Goal: Book appointment/travel/reservation

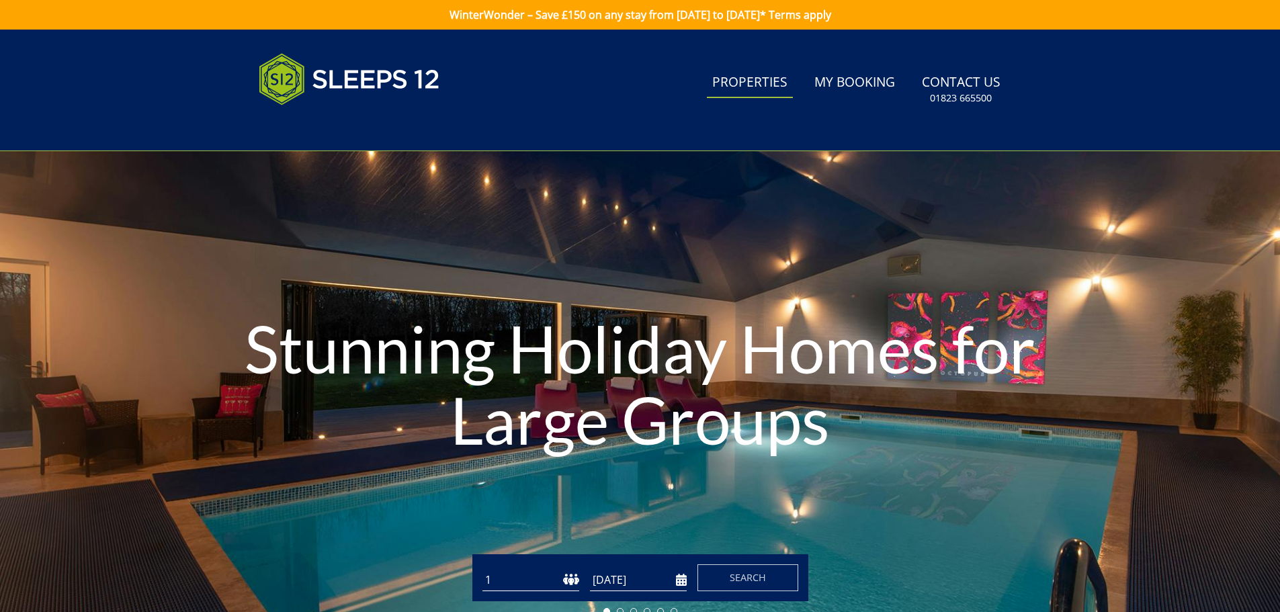
click at [787, 84] on link "Properties" at bounding box center [750, 83] width 86 height 30
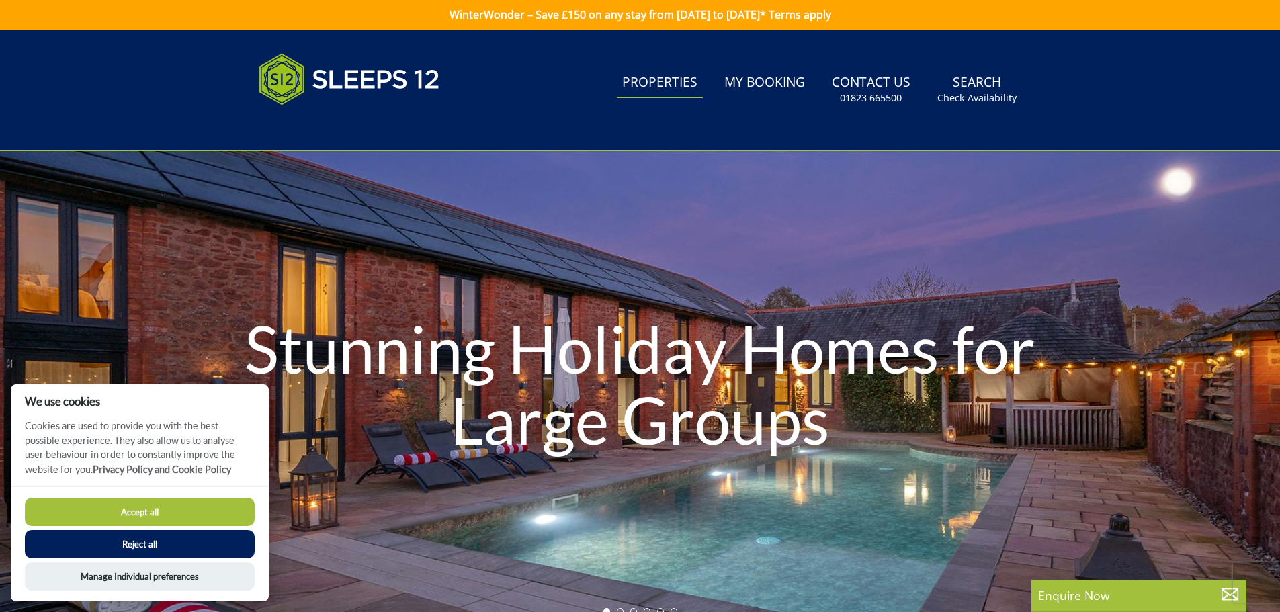
click at [187, 511] on button "Accept all" at bounding box center [140, 512] width 230 height 28
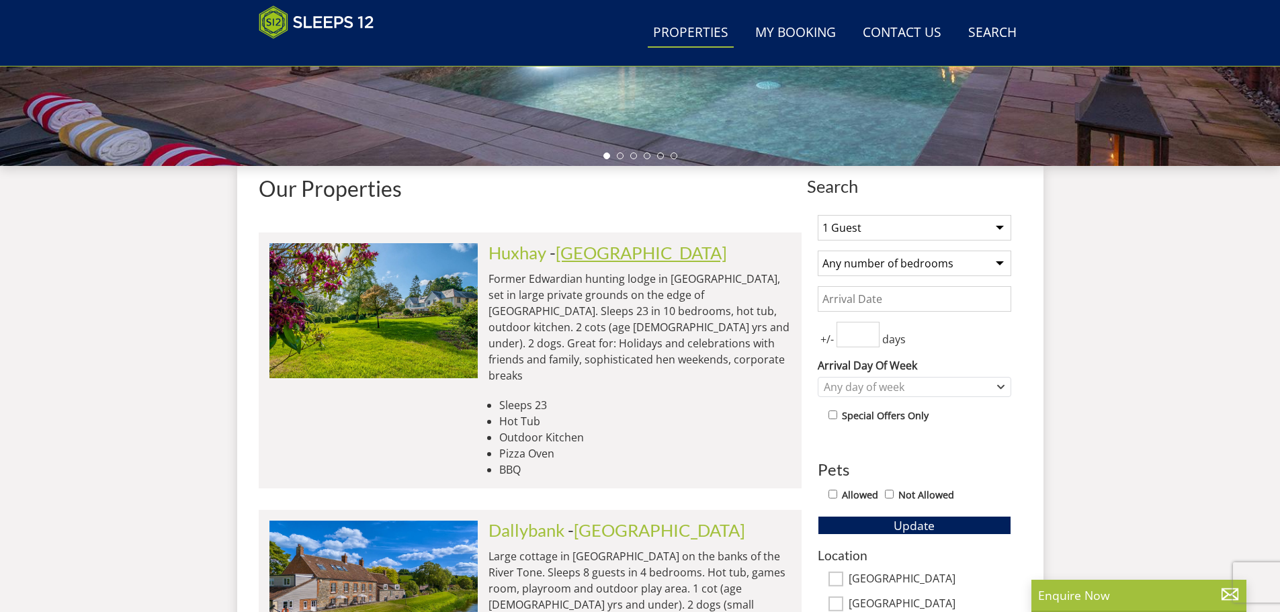
scroll to position [550, 0]
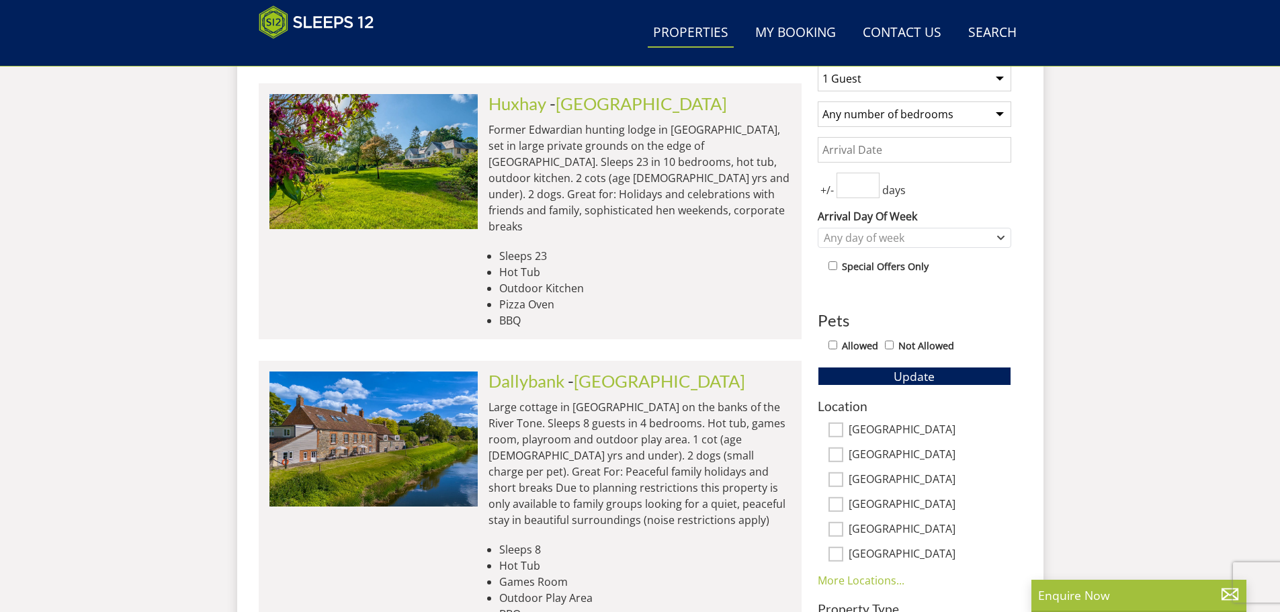
click at [842, 454] on input "[GEOGRAPHIC_DATA]" at bounding box center [836, 455] width 15 height 15
checkbox input "true"
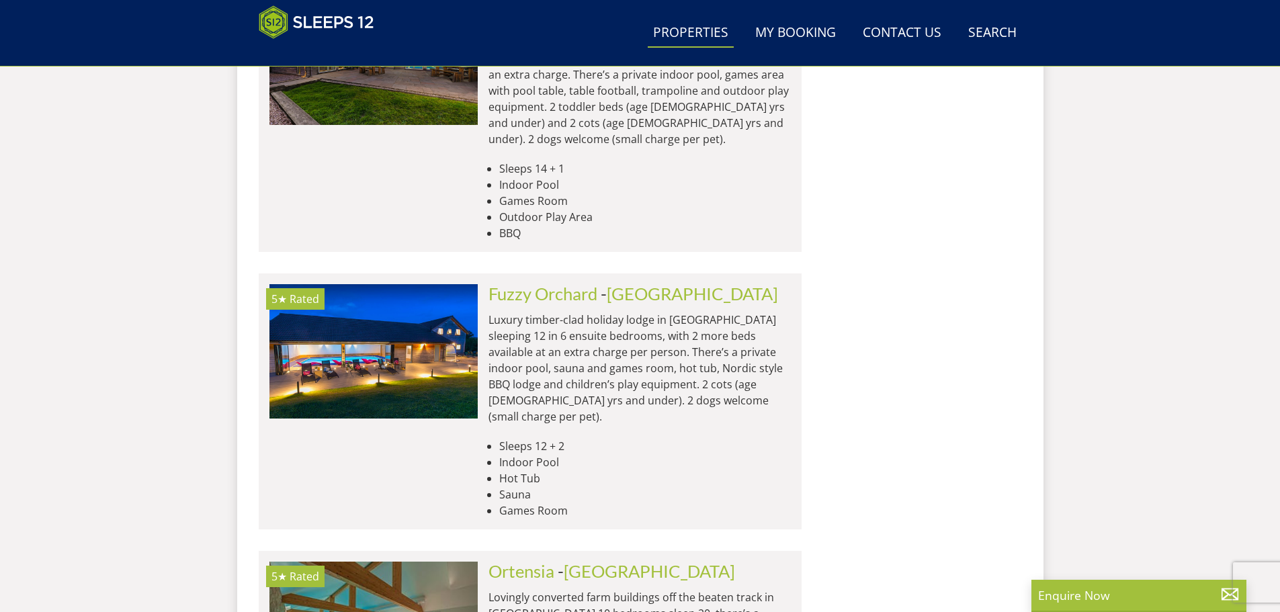
scroll to position [5590, 0]
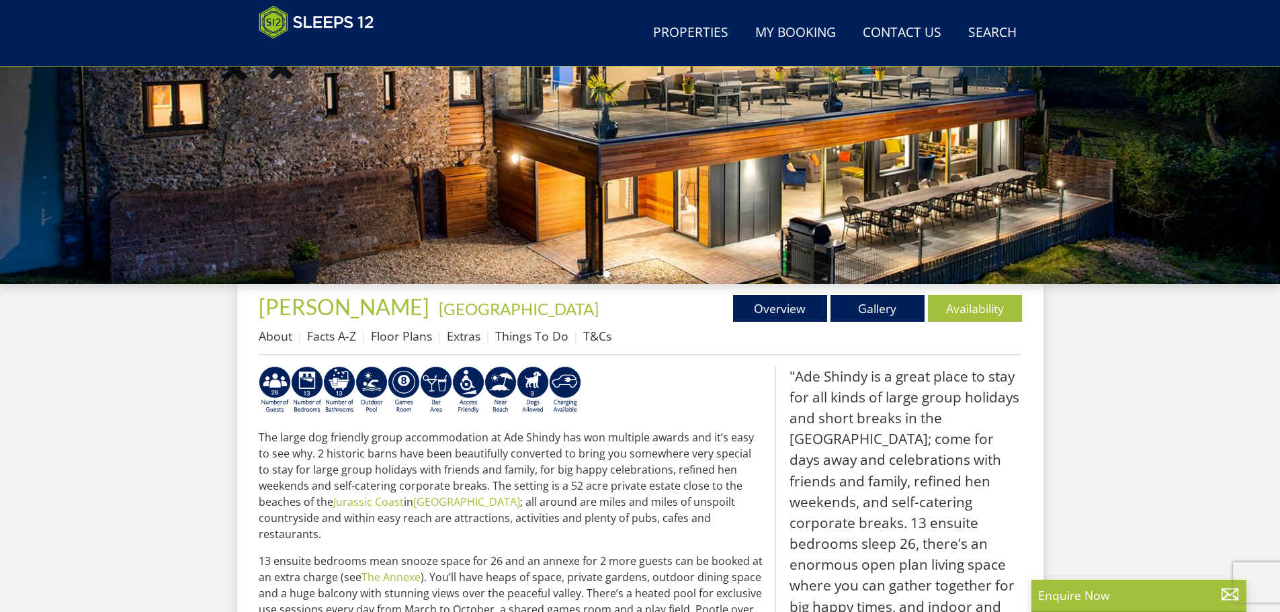
scroll to position [296, 0]
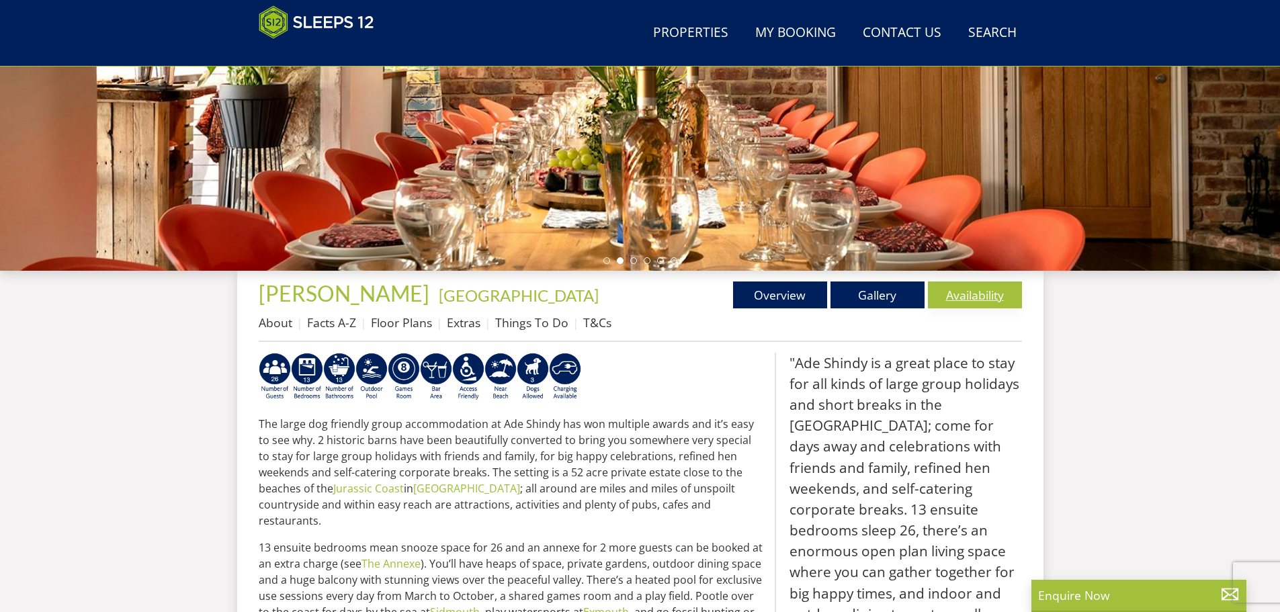
click at [972, 289] on link "Availability" at bounding box center [975, 295] width 94 height 27
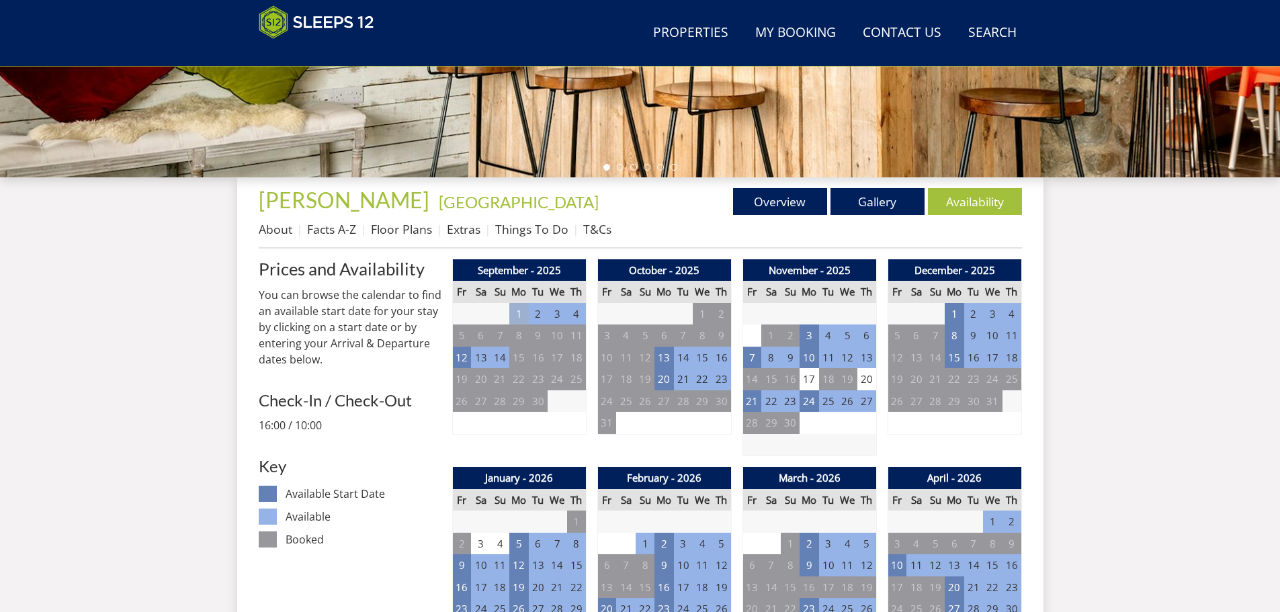
scroll to position [428, 0]
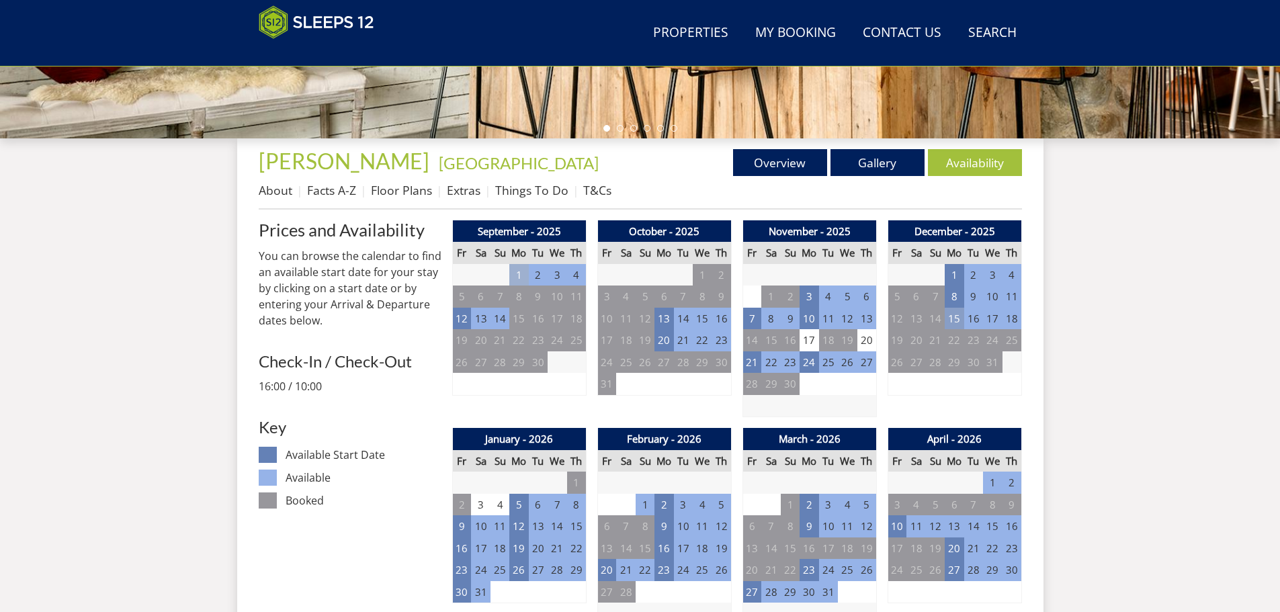
click at [952, 322] on td "15" at bounding box center [954, 319] width 19 height 22
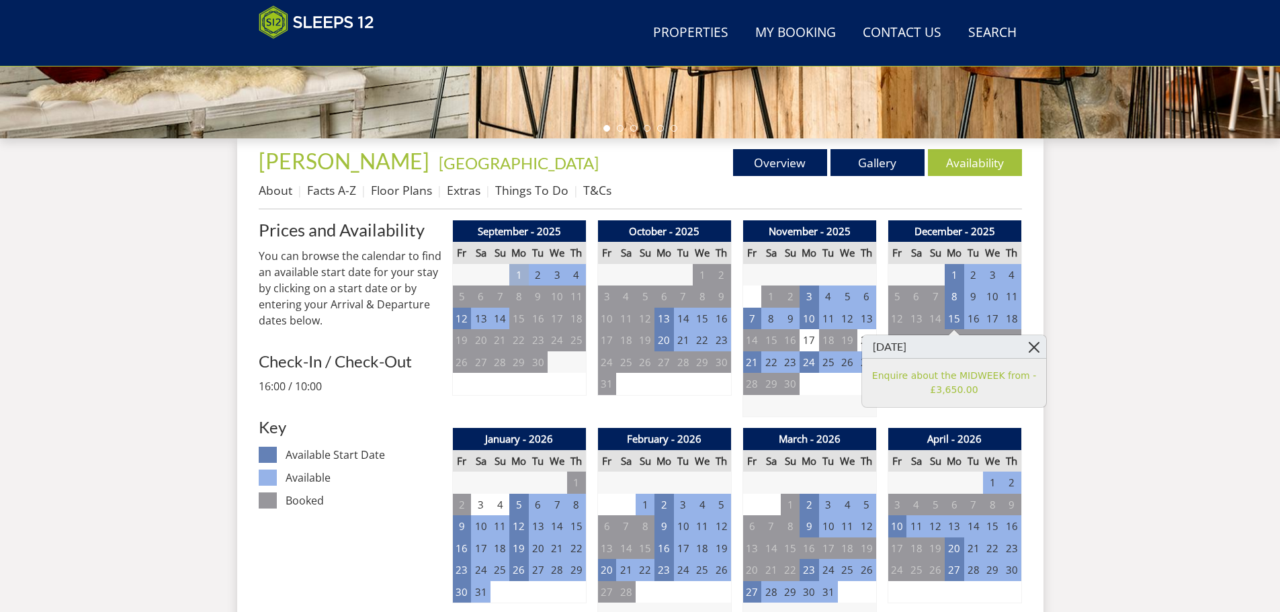
click at [1030, 337] on link at bounding box center [1035, 347] width 24 height 24
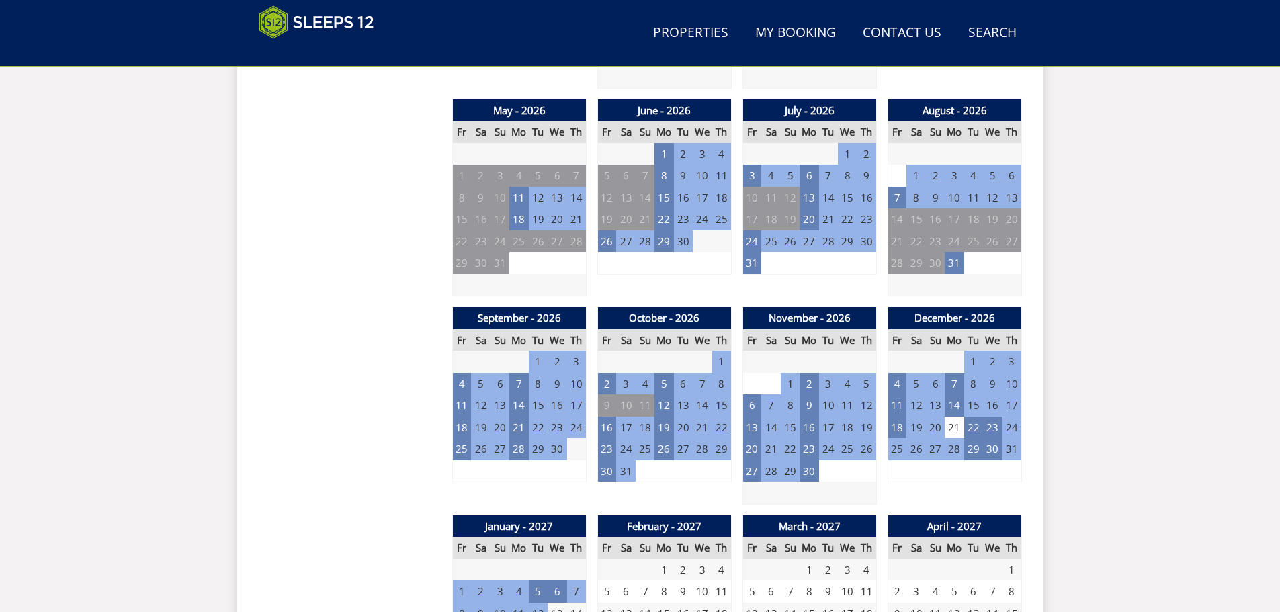
scroll to position [966, 0]
click at [995, 429] on td "23" at bounding box center [992, 427] width 19 height 22
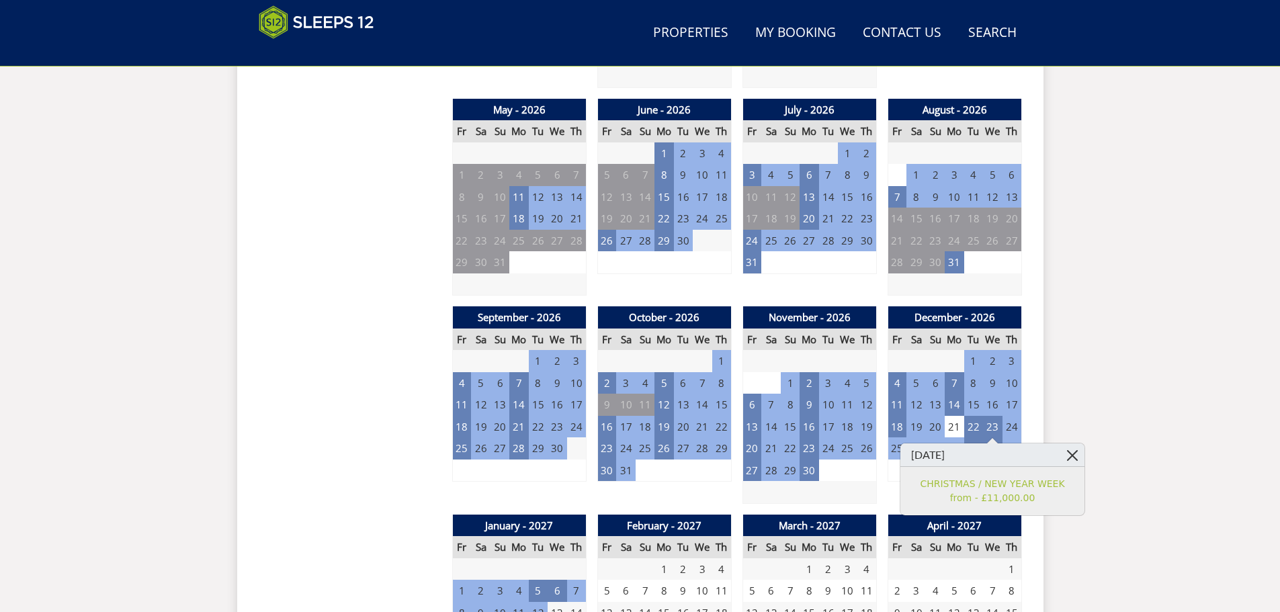
click at [1074, 454] on link at bounding box center [1073, 456] width 24 height 24
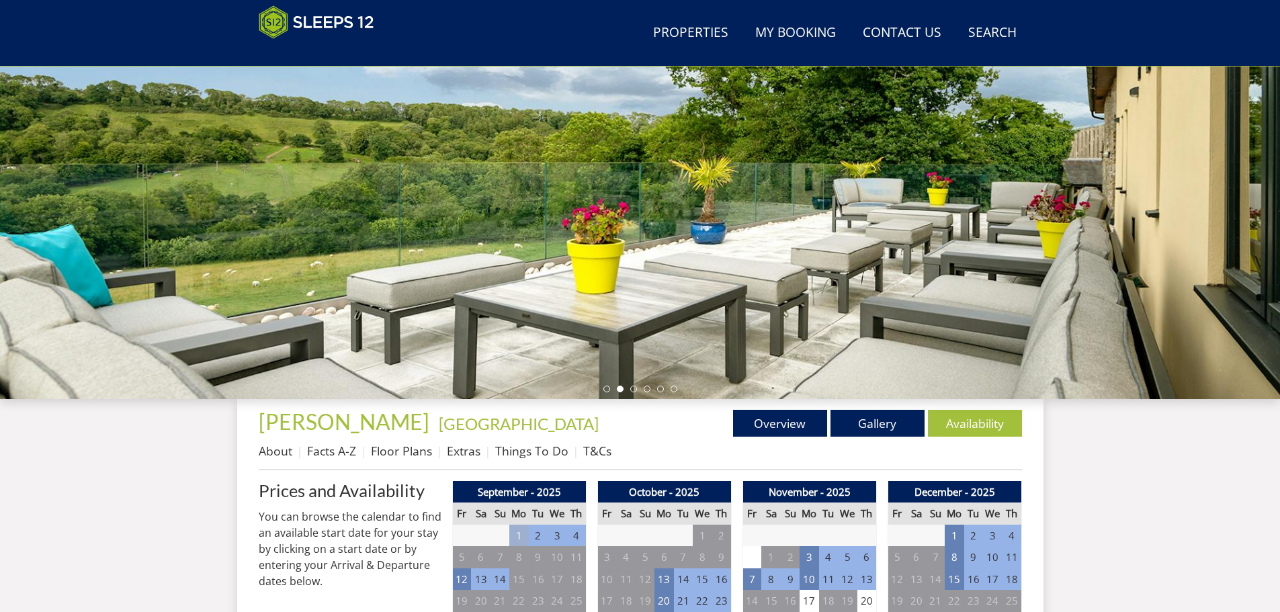
scroll to position [166, 0]
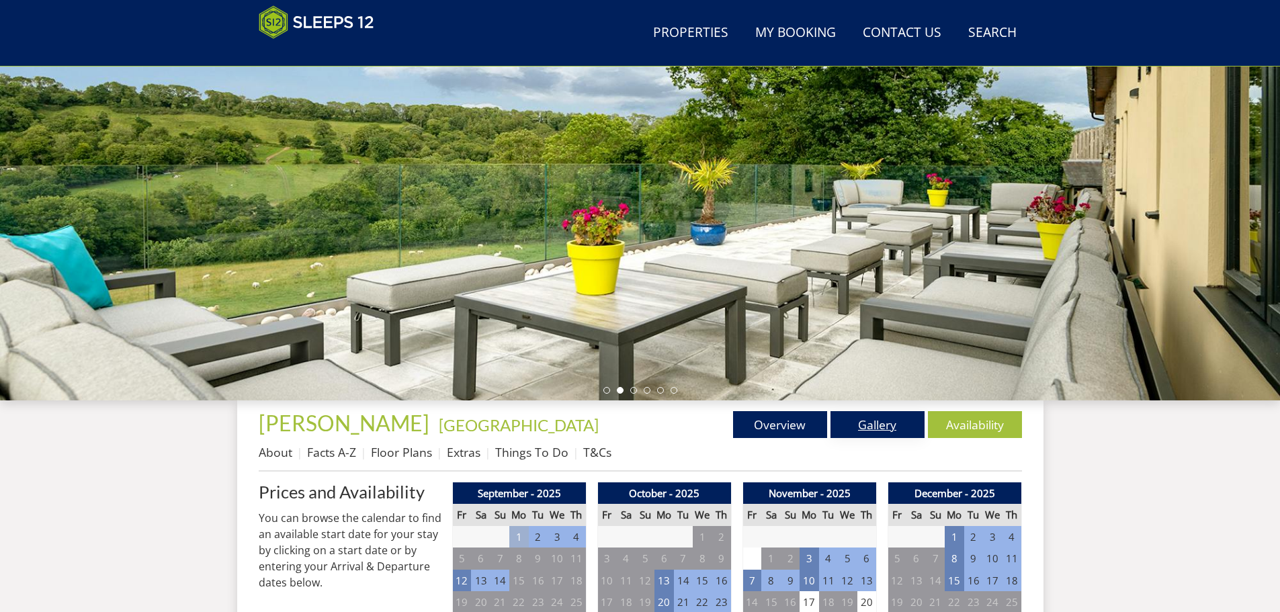
click at [861, 421] on link "Gallery" at bounding box center [878, 424] width 94 height 27
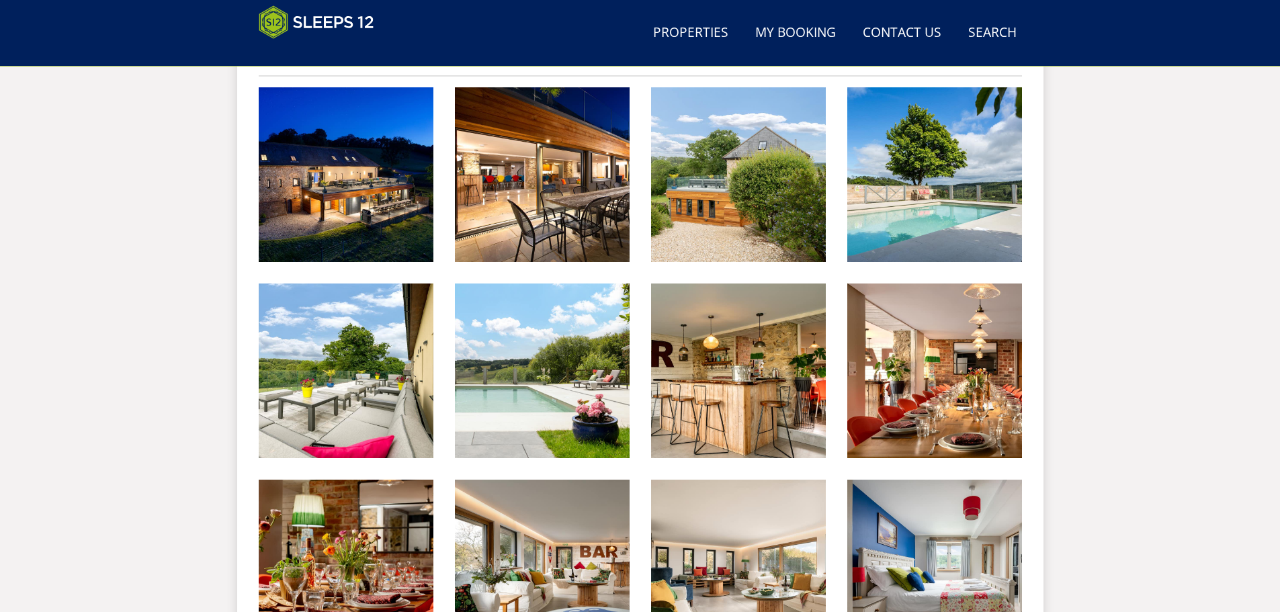
scroll to position [562, 0]
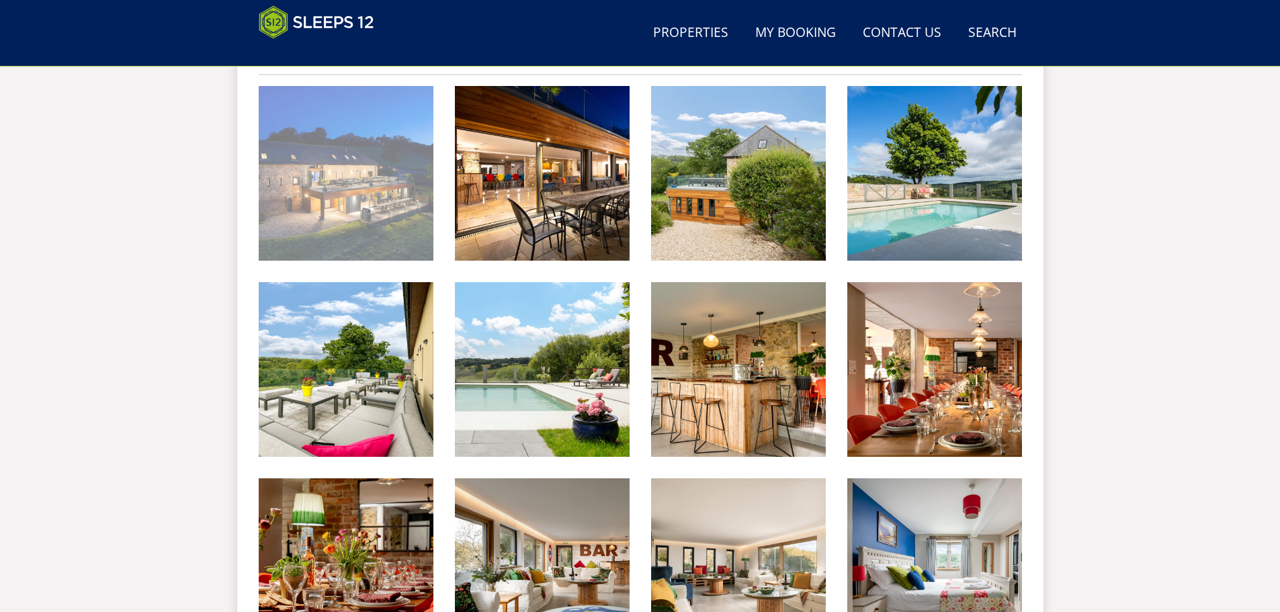
click at [308, 181] on img at bounding box center [346, 173] width 175 height 175
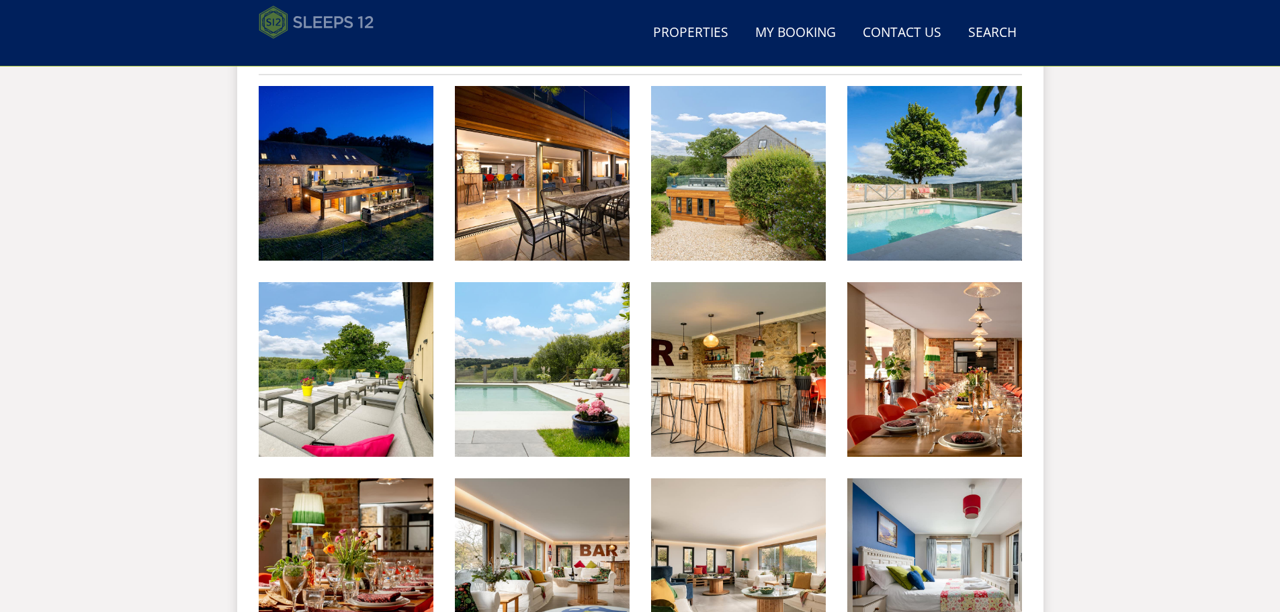
click at [376, 23] on link at bounding box center [360, 22] width 202 height 34
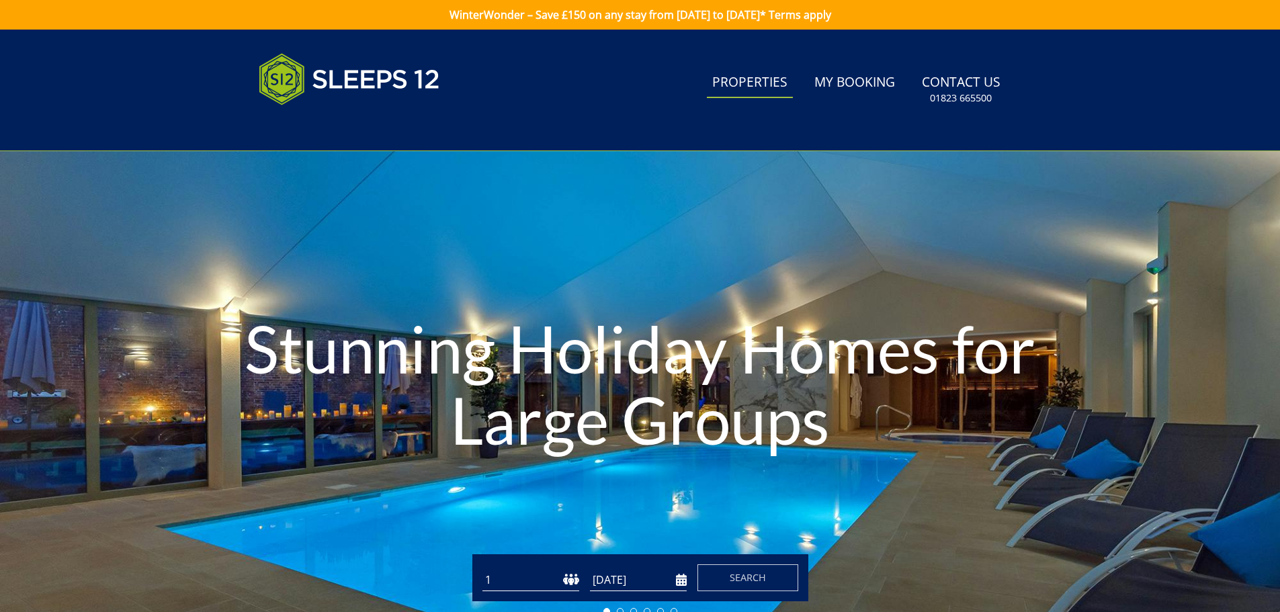
click at [730, 79] on link "Properties" at bounding box center [750, 83] width 86 height 30
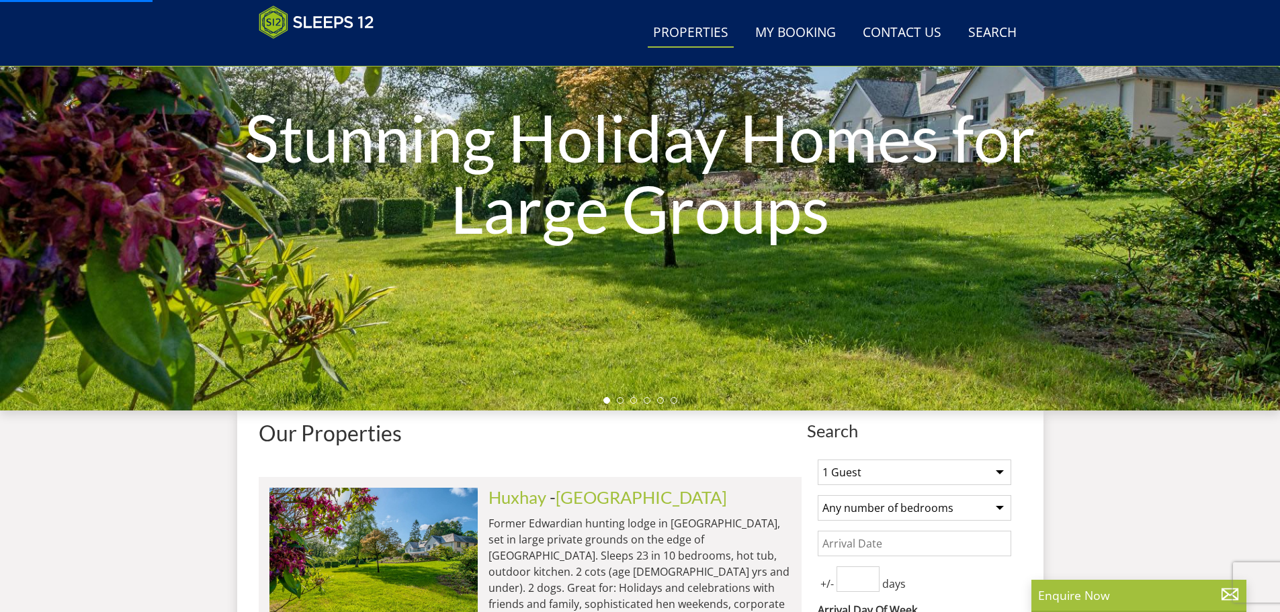
scroll to position [269, 0]
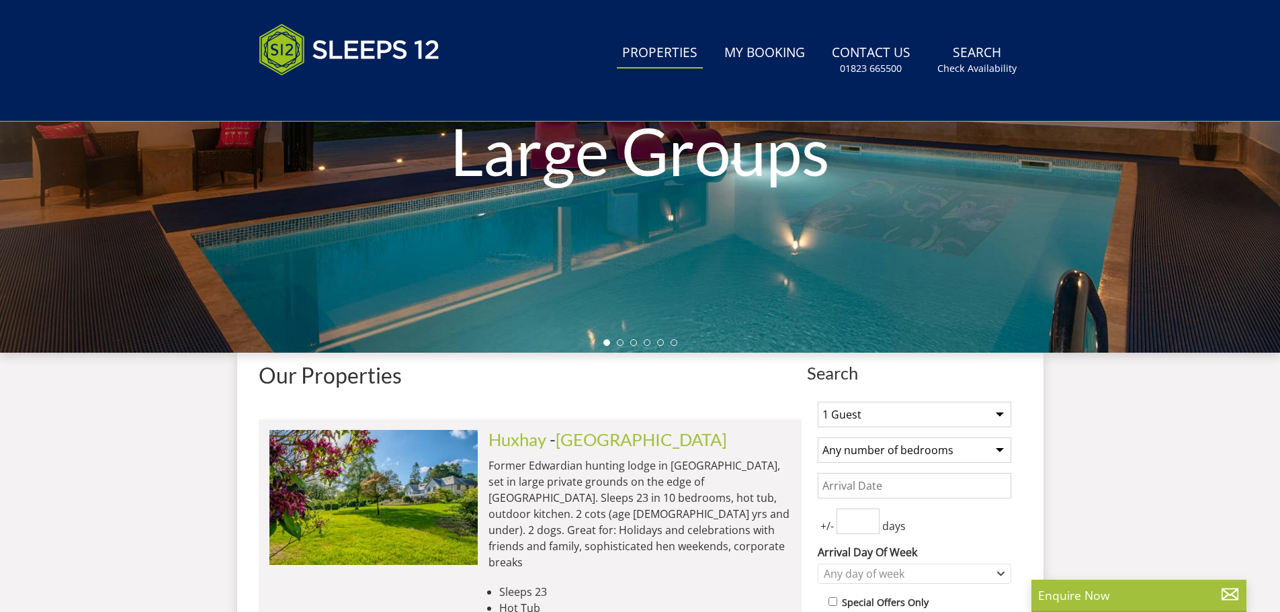
click at [901, 365] on span "Search" at bounding box center [914, 373] width 215 height 19
click at [887, 421] on select "1 Guest 2 Guests 3 Guests 4 Guests 5 Guests 6 Guests 7 Guests 8 Guests 9 Guests…" at bounding box center [915, 415] width 194 height 26
select select "12"
click at [818, 402] on select "1 Guest 2 Guests 3 Guests 4 Guests 5 Guests 6 Guests 7 Guests 8 Guests 9 Guests…" at bounding box center [915, 415] width 194 height 26
click at [916, 493] on input "Date" at bounding box center [915, 486] width 194 height 26
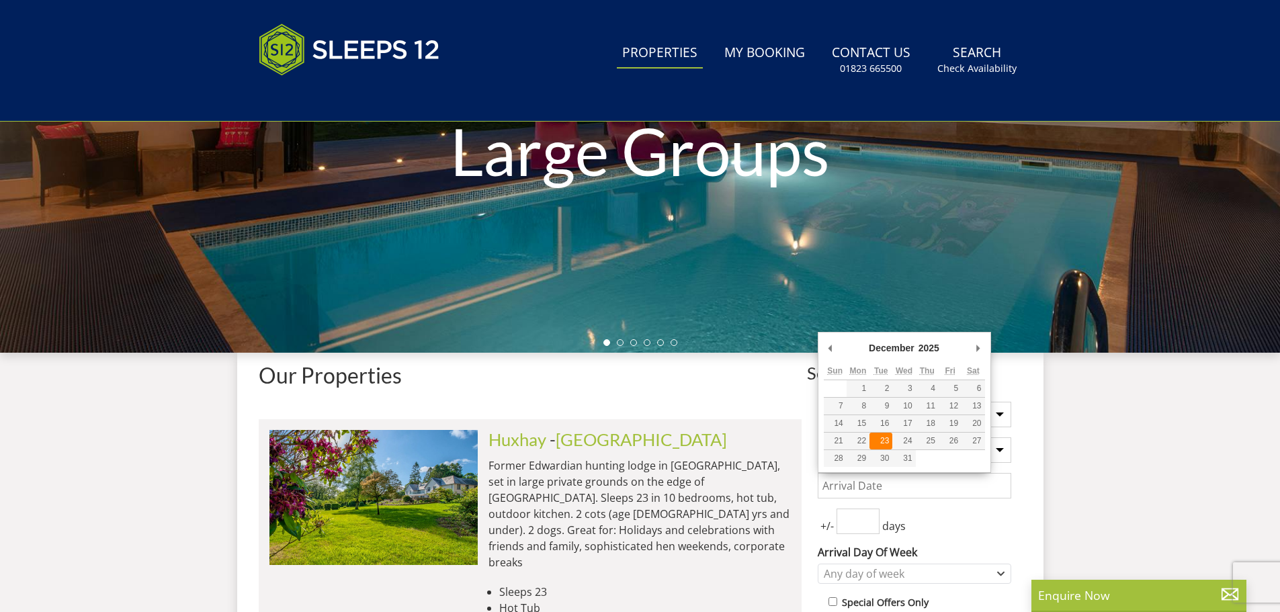
type input "[DATE]"
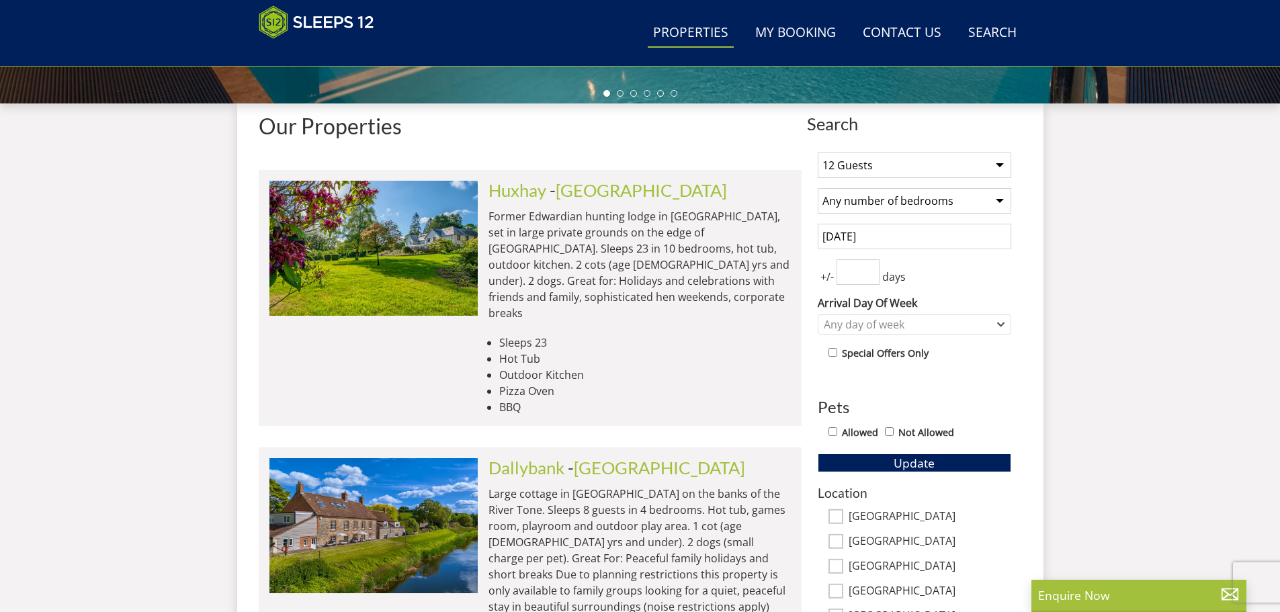
scroll to position [470, 0]
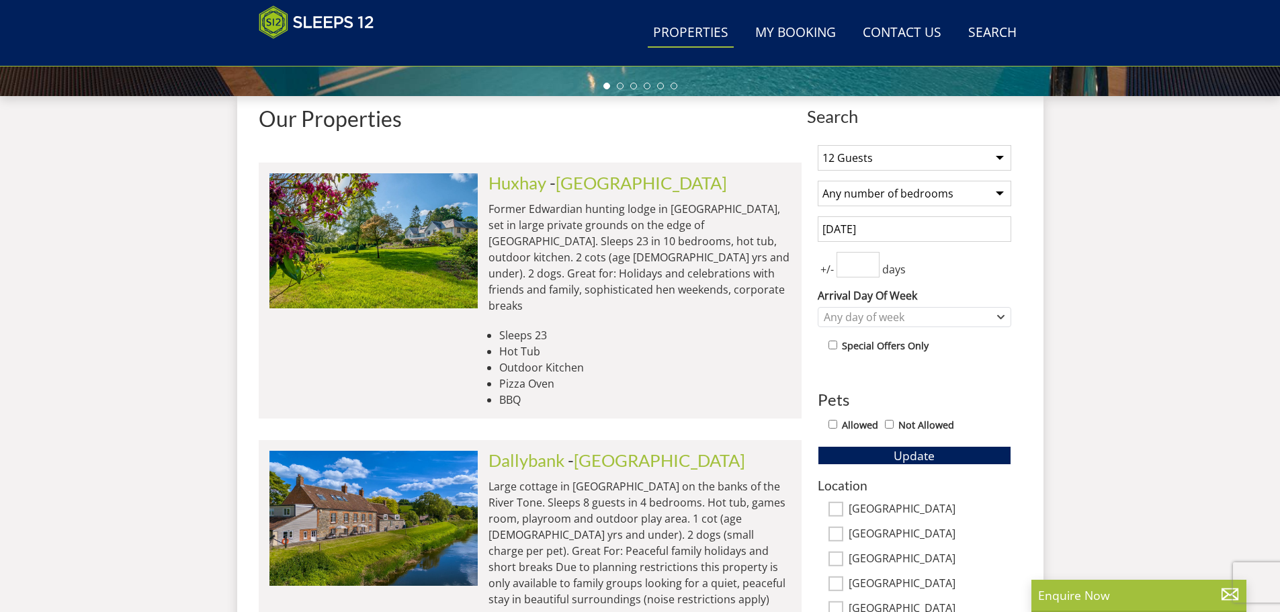
click at [937, 445] on div "1 Guest 2 Guests 3 Guests 4 Guests 5 Guests 6 Guests 7 Guests 8 Guests 9 Guests…" at bounding box center [914, 500] width 215 height 733
click at [929, 452] on span "Update" at bounding box center [914, 456] width 41 height 16
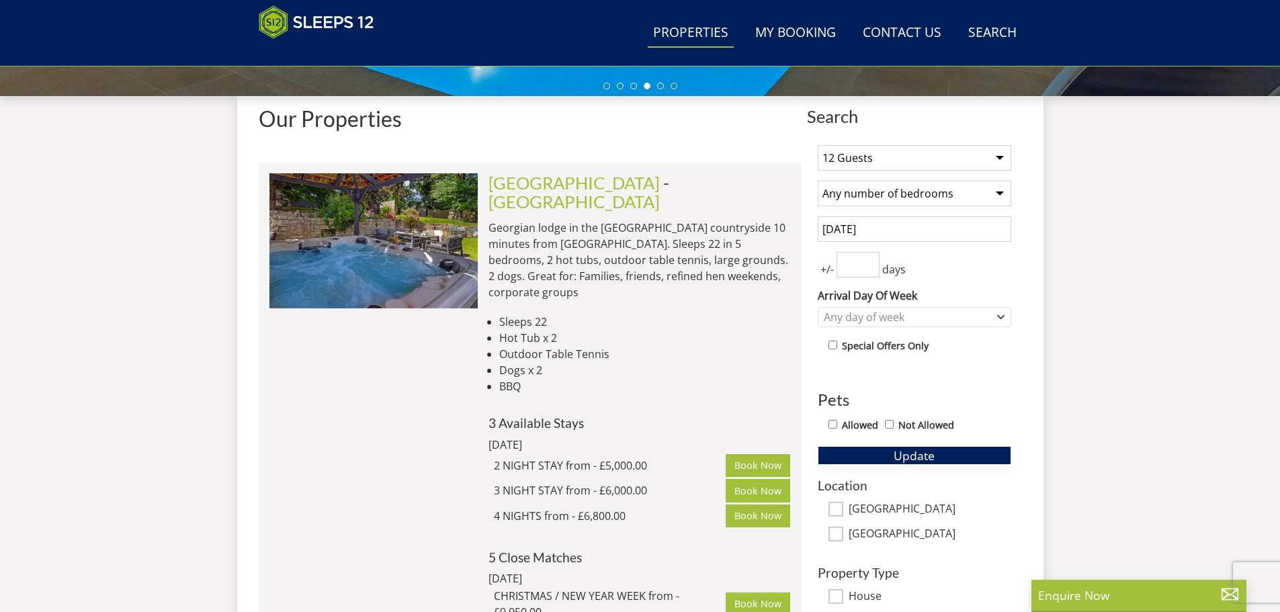
scroll to position [202, 0]
